Goal: Task Accomplishment & Management: Manage account settings

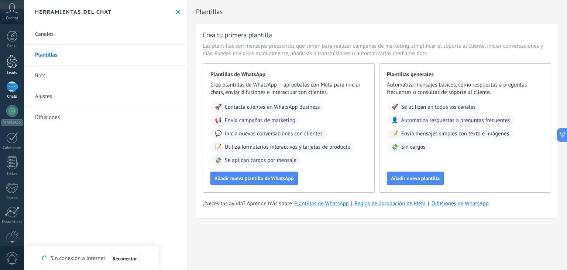
click at [15, 62] on div at bounding box center [12, 62] width 11 height 14
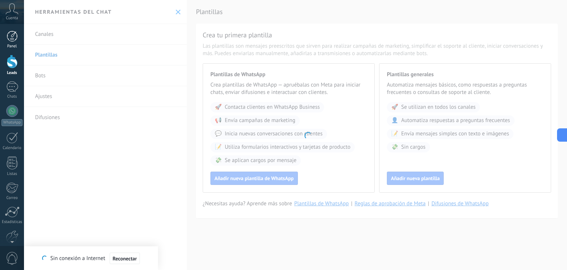
click at [15, 37] on div at bounding box center [12, 36] width 11 height 11
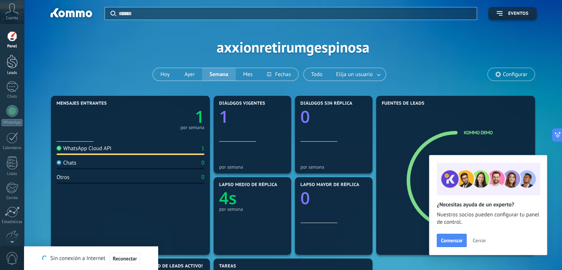
click at [13, 64] on div at bounding box center [12, 62] width 11 height 14
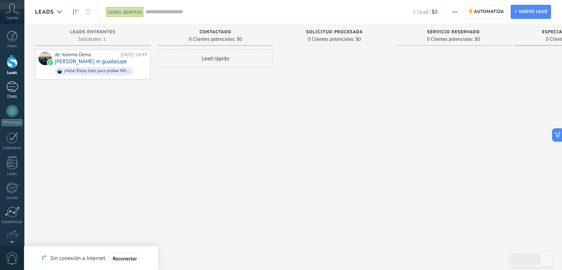
click at [10, 91] on div at bounding box center [12, 86] width 12 height 11
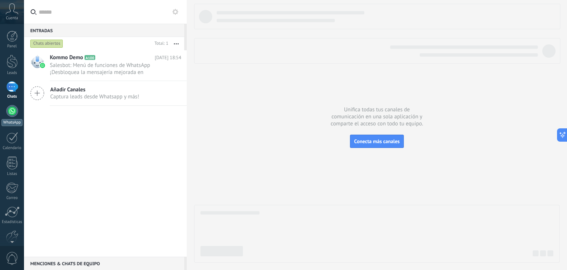
click at [16, 114] on div at bounding box center [12, 111] width 12 height 12
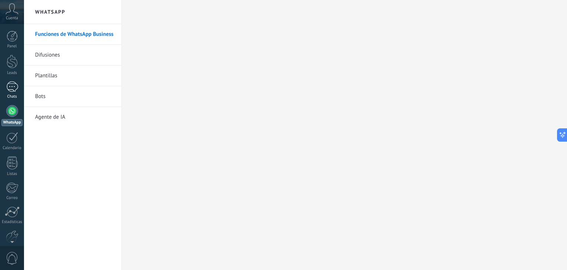
click at [15, 91] on div at bounding box center [12, 86] width 12 height 11
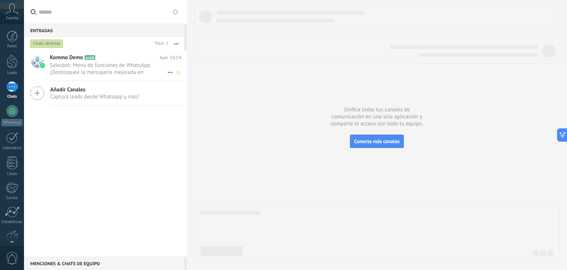
click at [103, 71] on span "Salesbot: Menú de funciones de WhatsApp ¡Desbloquea la mensajería mejorada en W…" at bounding box center [108, 69] width 117 height 14
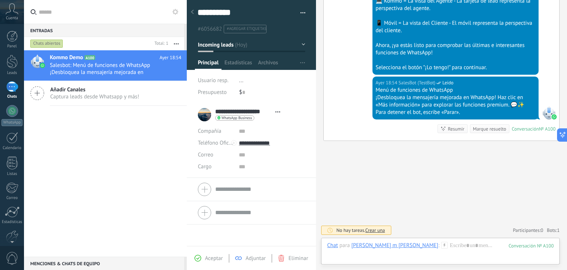
click at [257, 28] on span "#agregar etiquetas" at bounding box center [247, 28] width 40 height 5
click at [300, 42] on button "Incoming leads" at bounding box center [251, 44] width 107 height 13
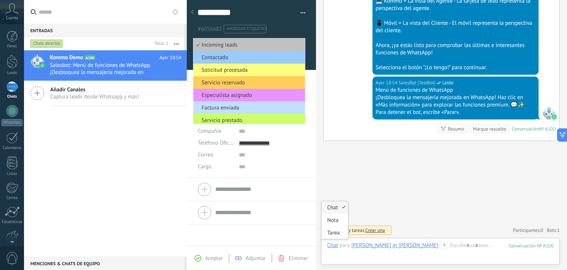
click at [337, 246] on div "Chat" at bounding box center [332, 245] width 11 height 7
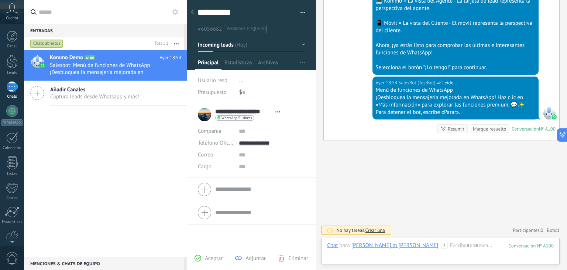
click at [225, 45] on span "Incoming leads" at bounding box center [216, 44] width 36 height 7
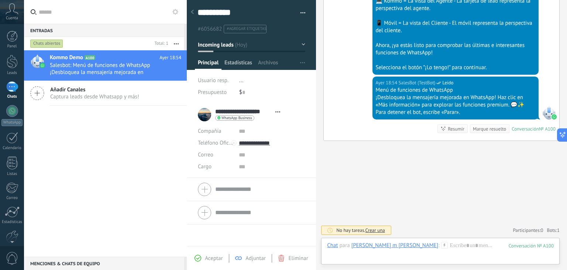
click at [239, 62] on span "Estadísticas" at bounding box center [239, 64] width 28 height 11
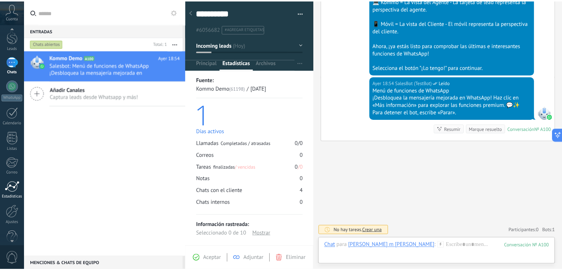
scroll to position [37, 0]
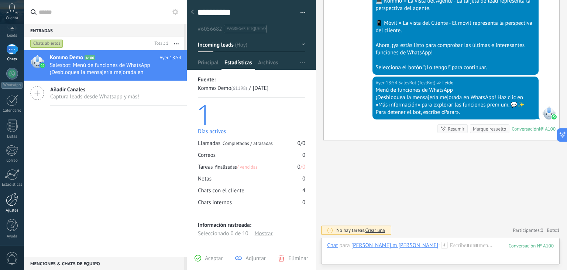
click at [11, 203] on div at bounding box center [12, 199] width 13 height 13
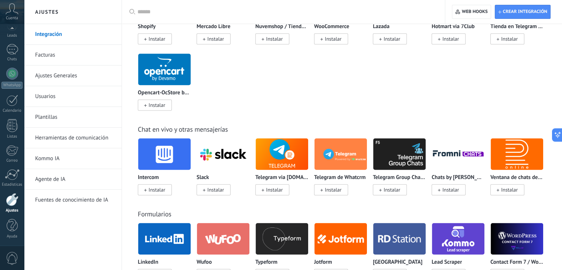
scroll to position [443, 0]
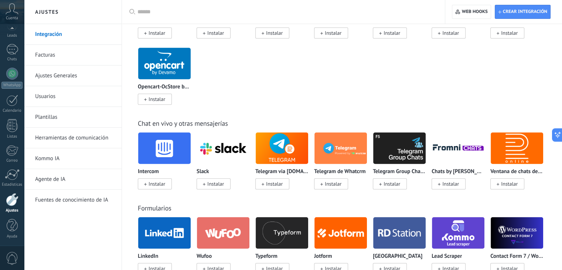
click at [68, 76] on link "Ajustes Generales" at bounding box center [74, 75] width 79 height 21
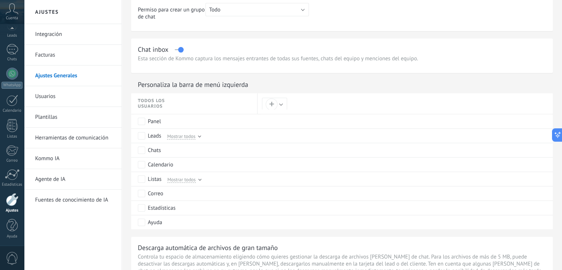
scroll to position [176, 0]
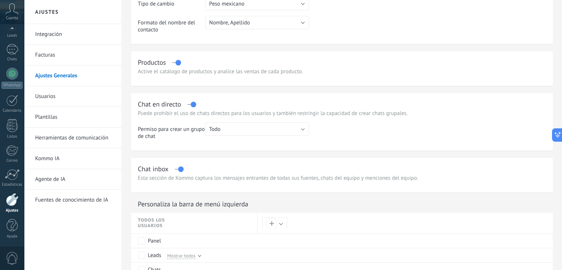
click at [53, 36] on link "Integración" at bounding box center [74, 34] width 79 height 21
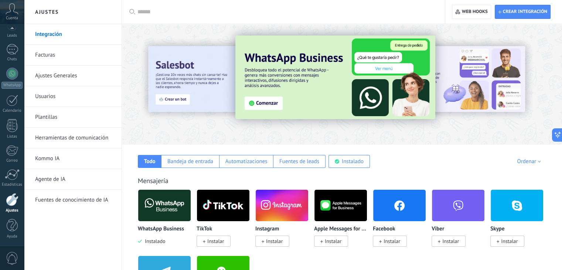
click at [53, 116] on link "Plantillas" at bounding box center [74, 117] width 79 height 21
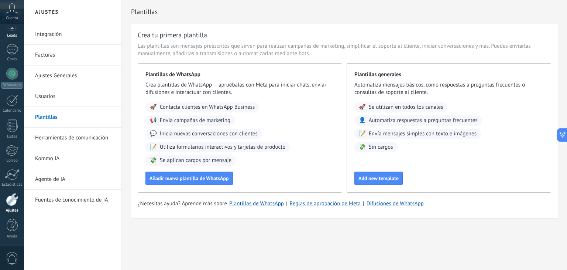
click at [8, 36] on div "Leads" at bounding box center [11, 35] width 21 height 5
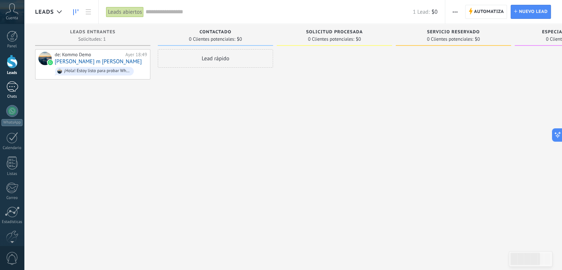
click at [15, 91] on div at bounding box center [12, 86] width 12 height 11
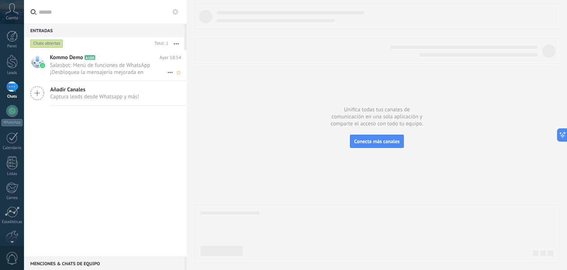
click at [107, 70] on span "Salesbot: Menú de funciones de WhatsApp ¡Desbloquea la mensajería mejorada en W…" at bounding box center [108, 69] width 117 height 14
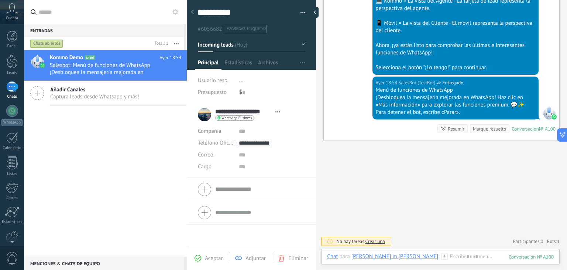
scroll to position [314, 0]
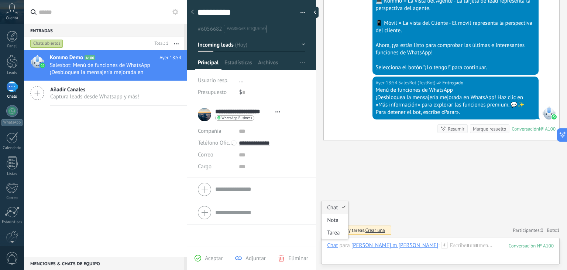
click at [329, 244] on div "Chat" at bounding box center [332, 245] width 11 height 7
click at [10, 159] on div at bounding box center [12, 162] width 11 height 13
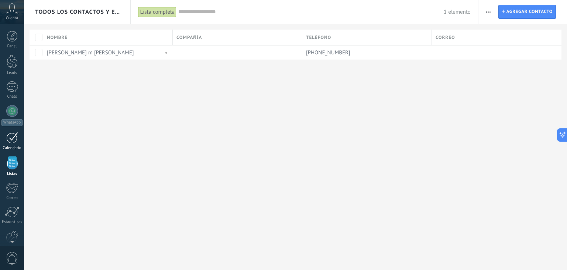
click at [9, 144] on link "Calendario" at bounding box center [12, 141] width 24 height 18
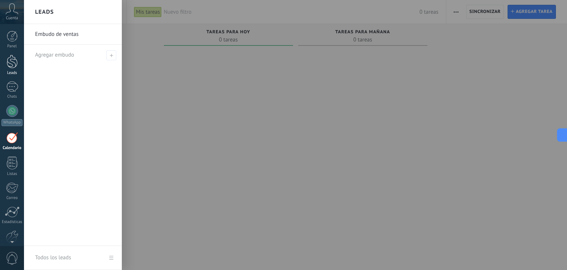
click at [10, 67] on div at bounding box center [12, 62] width 11 height 14
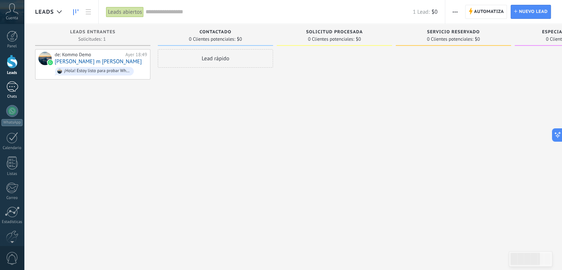
click at [15, 88] on div at bounding box center [12, 86] width 12 height 11
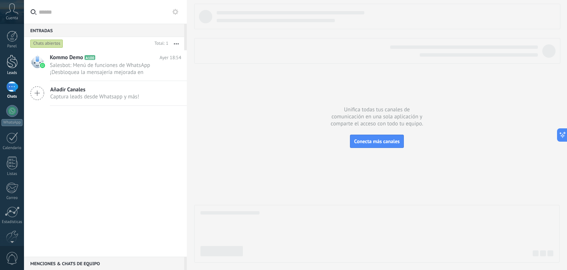
click at [14, 62] on div at bounding box center [12, 62] width 11 height 14
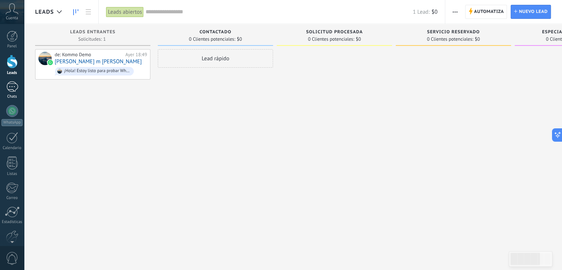
click at [13, 92] on div at bounding box center [12, 86] width 12 height 11
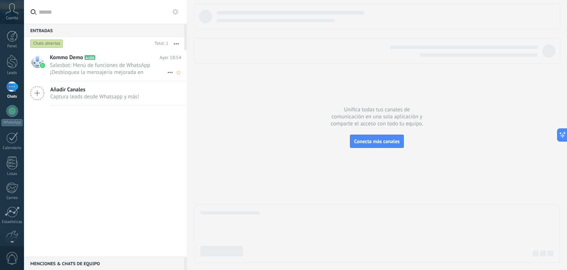
click at [115, 75] on span "Salesbot: Menú de funciones de WhatsApp ¡Desbloquea la mensajería mejorada en W…" at bounding box center [108, 69] width 117 height 14
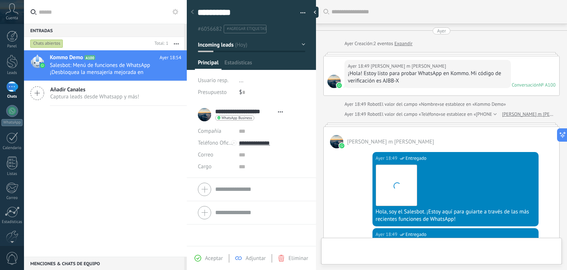
type textarea "**********"
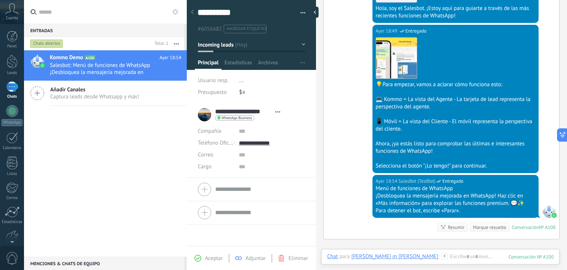
scroll to position [314, 0]
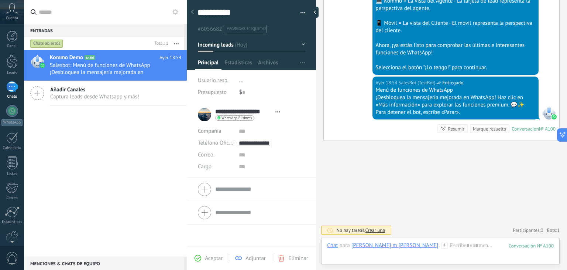
click at [11, 17] on span "Cuenta" at bounding box center [12, 18] width 12 height 5
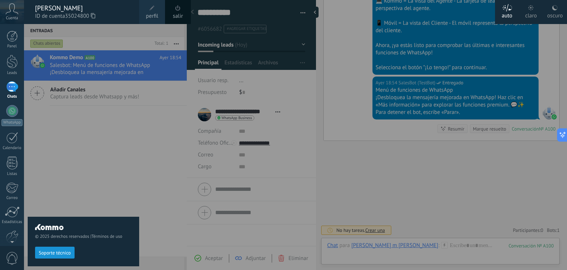
click at [112, 176] on div "© 2025 derechos reservados | Términos de uso Soporte técnico" at bounding box center [84, 147] width 112 height 246
click at [95, 17] on icon at bounding box center [93, 16] width 4 height 6
click at [6, 203] on div at bounding box center [12, 199] width 13 height 13
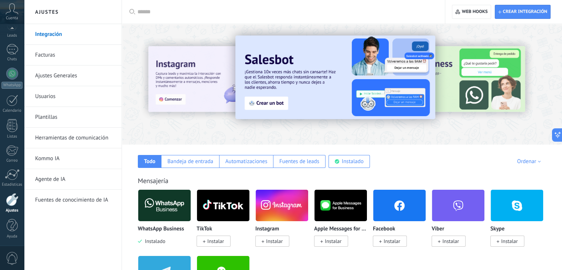
click at [539, 160] on div "Ordenar" at bounding box center [530, 161] width 26 height 7
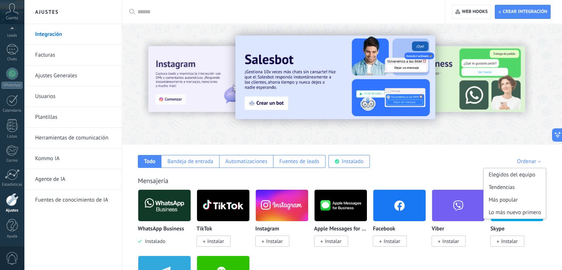
click at [52, 35] on link "Integración" at bounding box center [74, 34] width 79 height 21
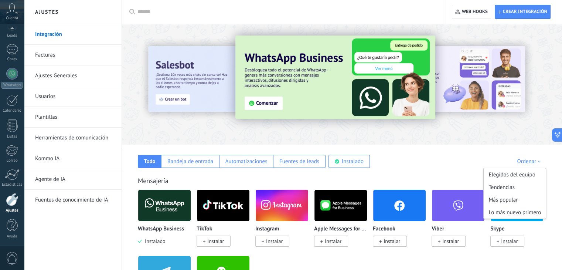
click at [48, 96] on link "Usuarios" at bounding box center [74, 96] width 79 height 21
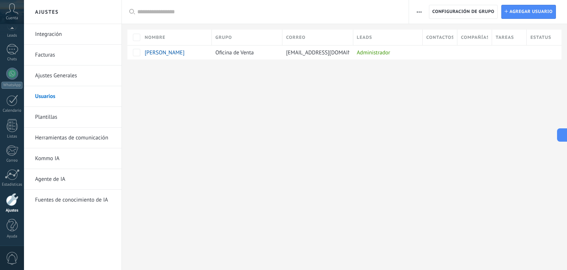
click at [372, 37] on span "Leads" at bounding box center [365, 37] width 16 height 7
click at [417, 11] on span "button" at bounding box center [419, 12] width 5 height 14
click at [450, 10] on span "Configuración de grupo" at bounding box center [464, 11] width 62 height 13
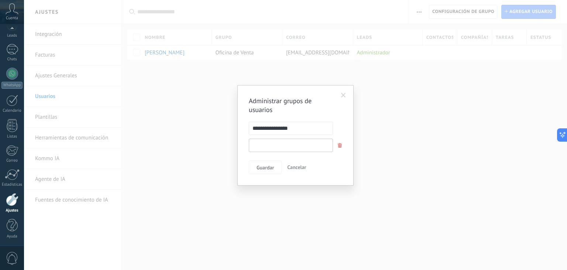
click at [270, 145] on input "text" at bounding box center [291, 145] width 84 height 13
click at [291, 147] on input "text" at bounding box center [291, 145] width 84 height 13
type input "*"
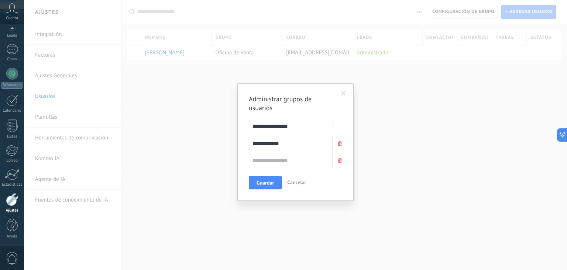
type input "**********"
click at [293, 163] on input "text" at bounding box center [291, 160] width 84 height 13
click at [294, 143] on input "**********" at bounding box center [291, 143] width 84 height 13
click at [261, 188] on button "Guardar" at bounding box center [265, 182] width 33 height 14
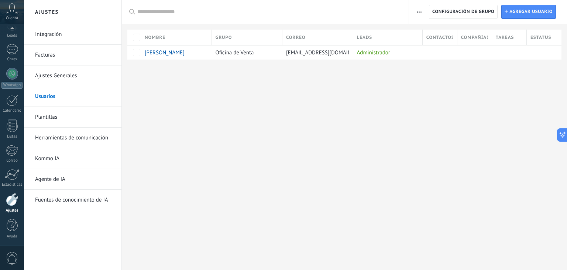
click at [420, 8] on span "button" at bounding box center [419, 12] width 5 height 14
click at [358, 78] on div at bounding box center [344, 71] width 445 height 24
click at [512, 10] on span "Agregar usuario" at bounding box center [531, 11] width 43 height 13
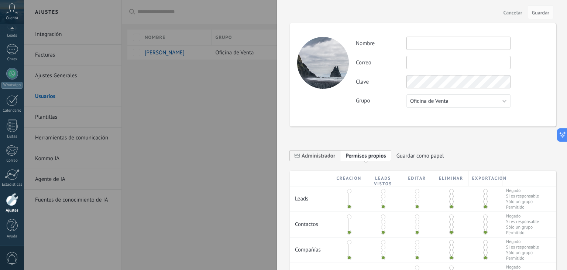
click at [439, 43] on input "text" at bounding box center [459, 43] width 104 height 13
type input "*"
type input "****"
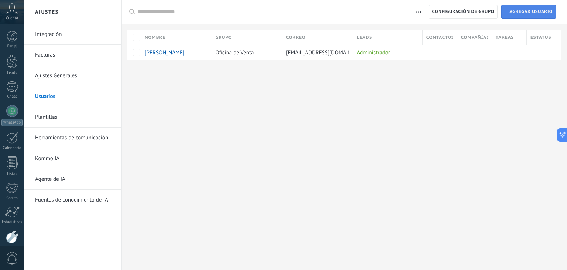
click at [513, 12] on span "Agregar usuario" at bounding box center [531, 11] width 43 height 13
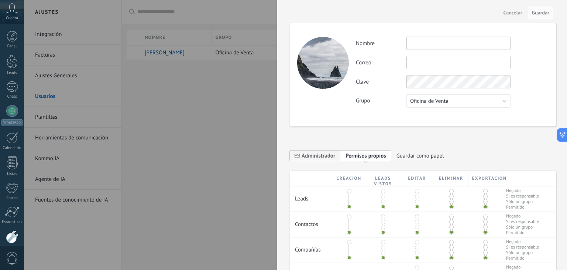
click at [434, 43] on input "text" at bounding box center [459, 43] width 104 height 13
type input "**********"
click at [436, 65] on input "text" at bounding box center [459, 62] width 104 height 13
type input "**********"
click at [503, 101] on div "**********" at bounding box center [452, 72] width 192 height 71
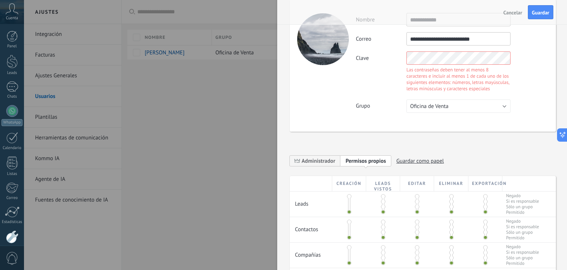
scroll to position [37, 0]
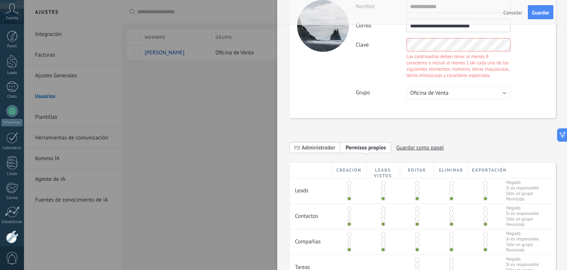
click at [327, 149] on div "**********" at bounding box center [423, 188] width 266 height 433
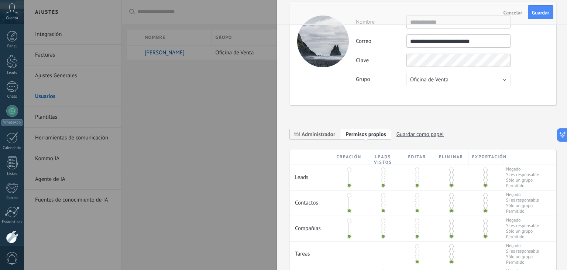
scroll to position [0, 0]
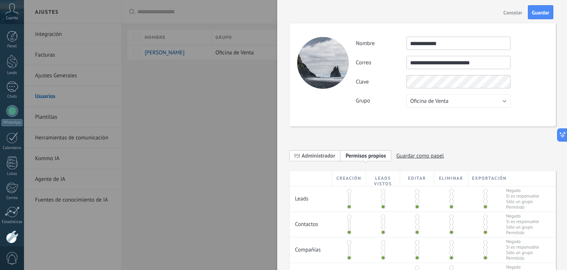
click at [328, 153] on span "Administrador" at bounding box center [319, 155] width 34 height 7
click at [330, 154] on span "Administrador" at bounding box center [319, 155] width 34 height 7
click at [390, 85] on div "Clave" at bounding box center [452, 81] width 192 height 13
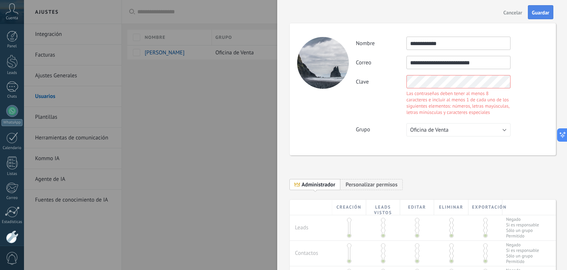
click at [539, 11] on span "Guardar" at bounding box center [540, 12] width 17 height 5
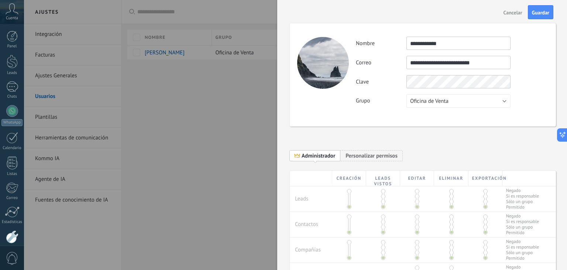
click at [532, 109] on div "**********" at bounding box center [423, 74] width 266 height 103
click at [538, 17] on button "Guardar" at bounding box center [540, 12] width 25 height 14
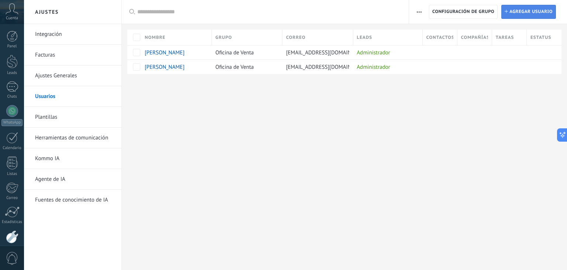
click at [519, 9] on span "Agregar usuario" at bounding box center [531, 11] width 43 height 13
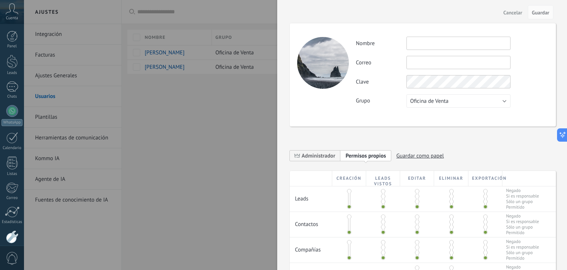
click at [232, 106] on div at bounding box center [283, 135] width 567 height 270
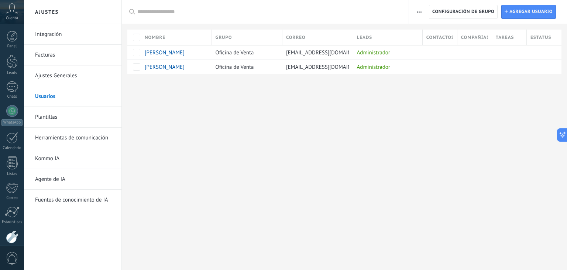
click at [323, 105] on div "Ajustes Integración Facturas Ajustes Generales Usuarios Plantillas Herramientas…" at bounding box center [295, 135] width 543 height 270
click at [317, 69] on span "axionretiro.admon@gmail.com" at bounding box center [328, 67] width 84 height 7
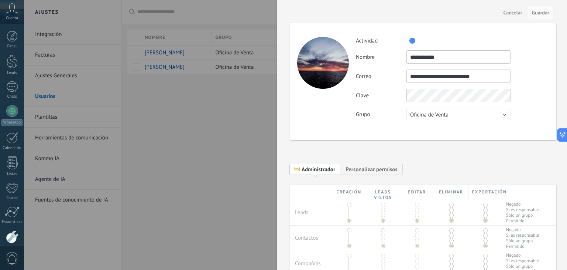
click at [415, 76] on input "**********" at bounding box center [459, 75] width 104 height 13
type input "**********"
click at [537, 12] on span "Guardar" at bounding box center [540, 12] width 17 height 5
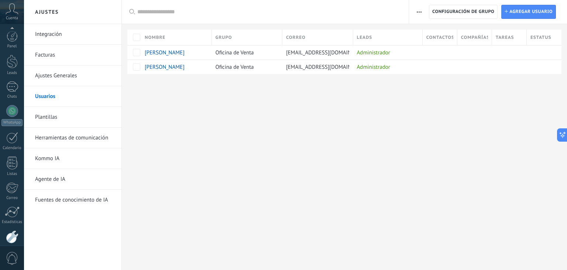
scroll to position [37, 0]
